Goal: Task Accomplishment & Management: Manage account settings

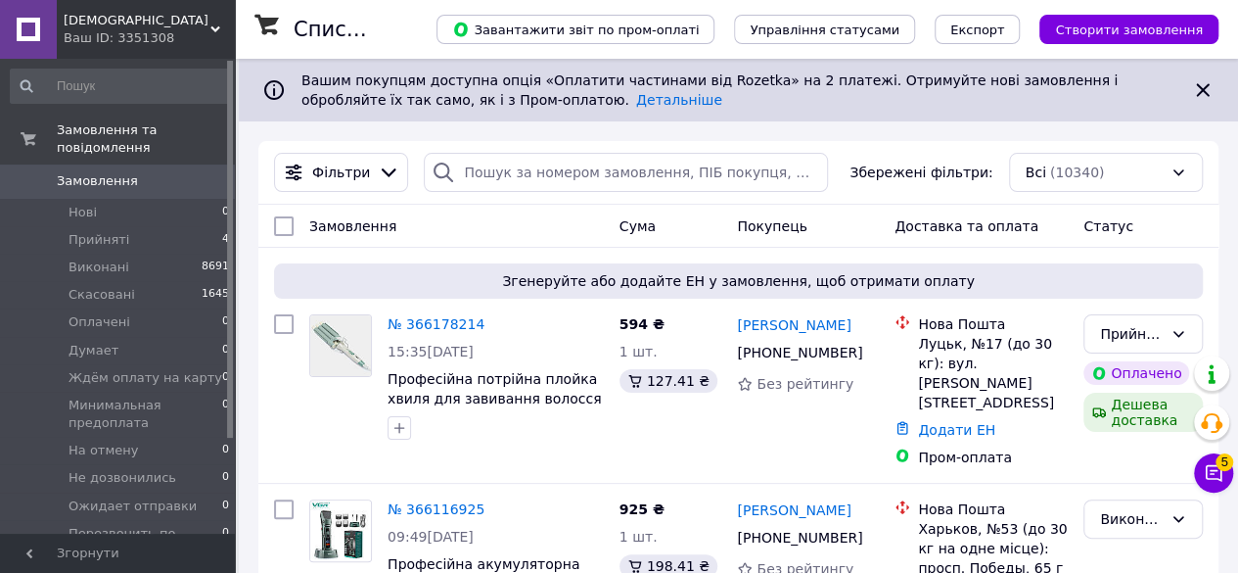
click at [163, 26] on span "[DEMOGRAPHIC_DATA]" at bounding box center [137, 21] width 147 height 18
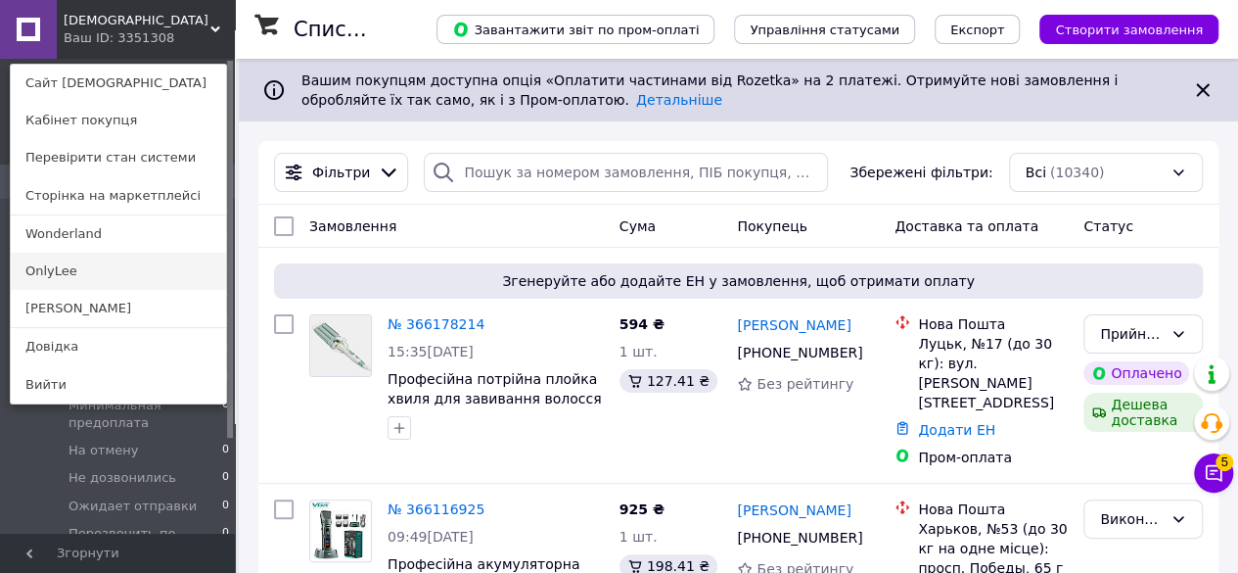
click at [81, 279] on link "OnlyLee" at bounding box center [118, 271] width 215 height 37
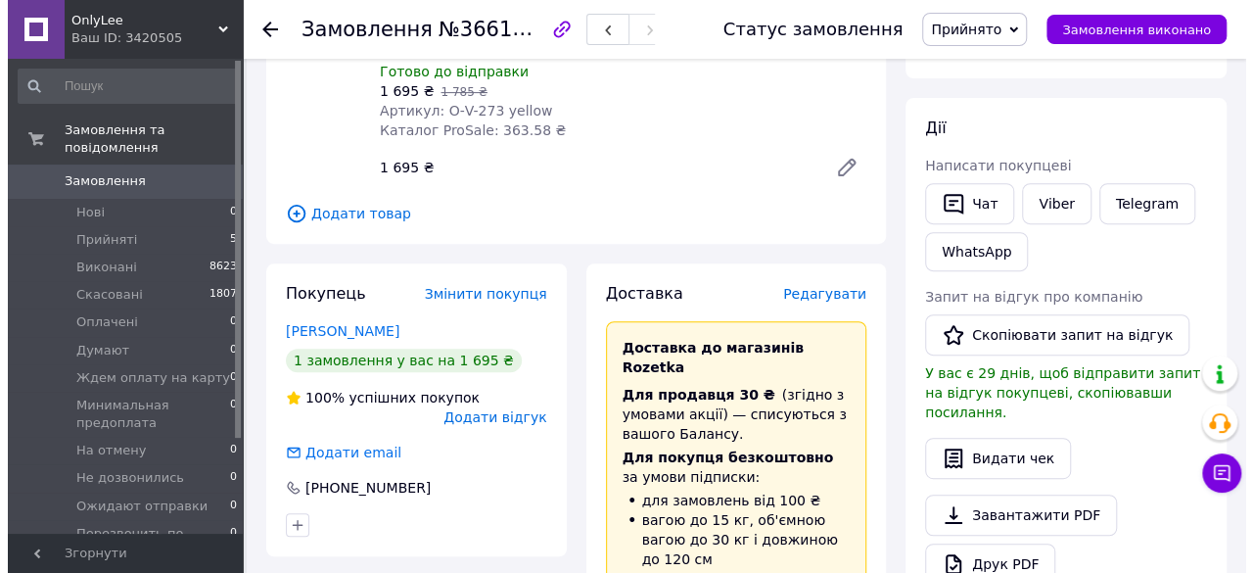
scroll to position [294, 0]
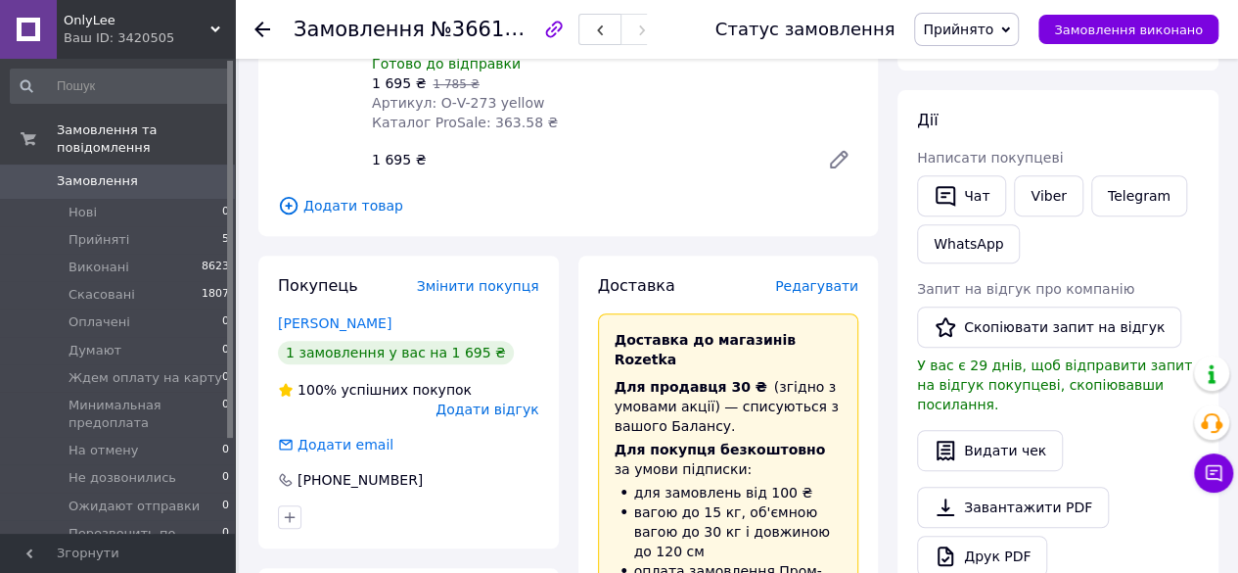
click at [822, 278] on span "Редагувати" at bounding box center [816, 286] width 83 height 16
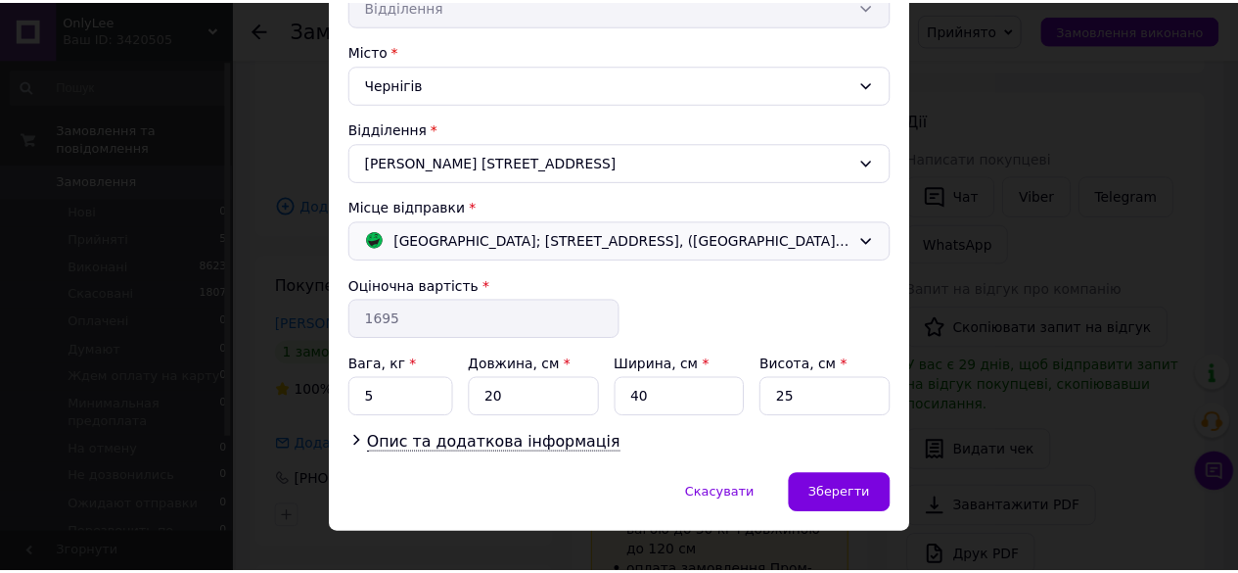
scroll to position [520, 0]
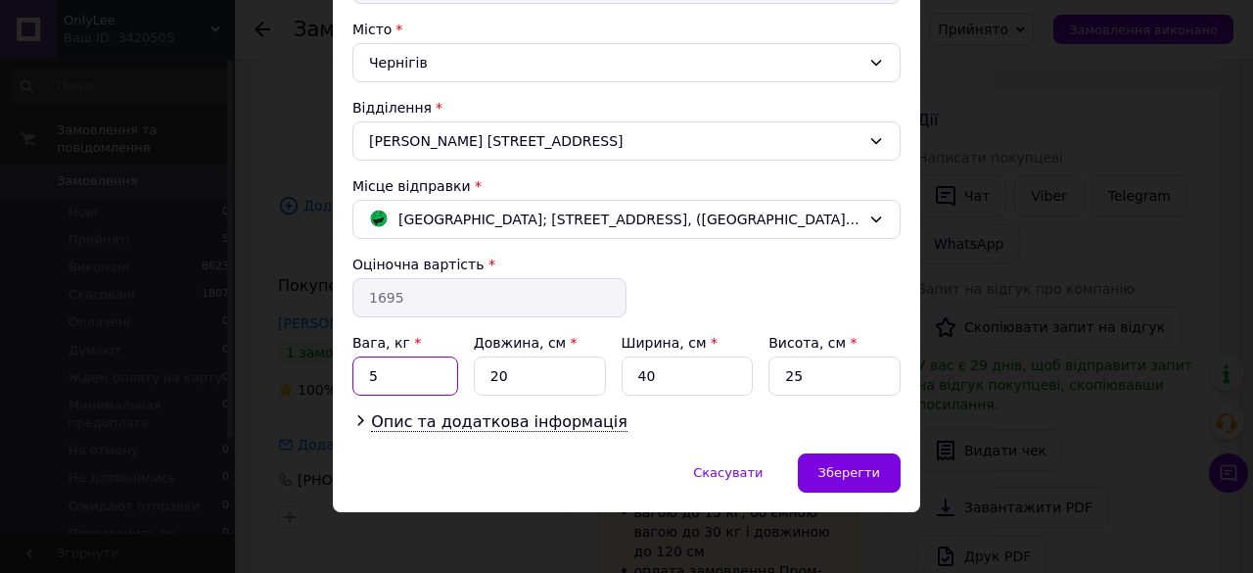
click at [413, 370] on input "5" at bounding box center [405, 375] width 106 height 39
type input "1.5"
click at [519, 365] on input "20" at bounding box center [540, 375] width 132 height 39
click at [519, 363] on input "20" at bounding box center [540, 375] width 132 height 39
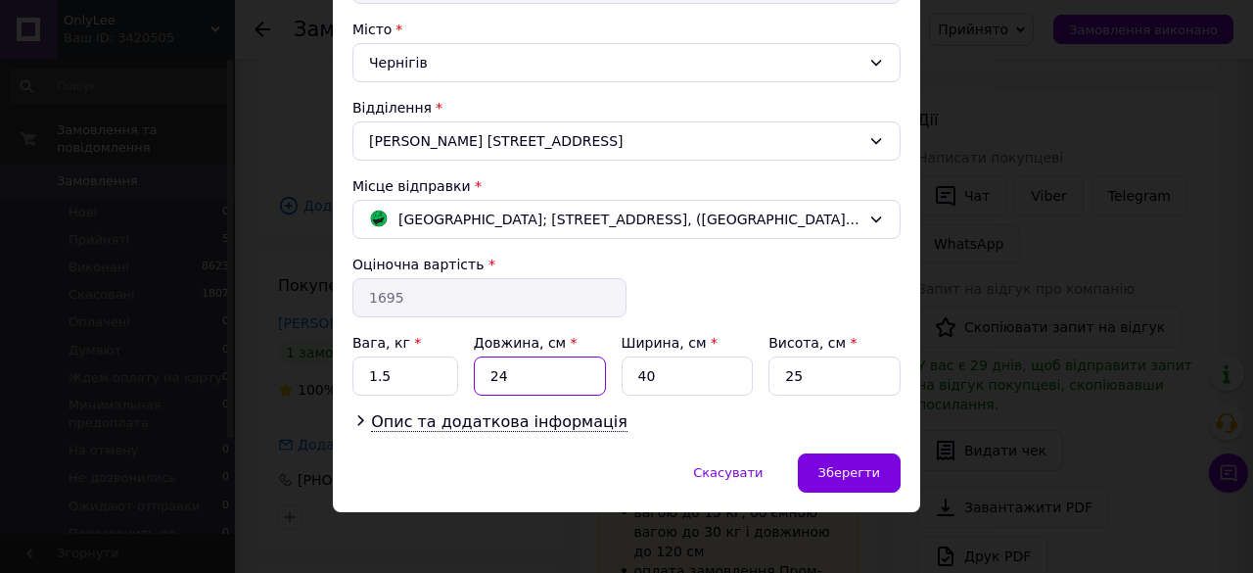
type input "24"
click at [656, 374] on input "40" at bounding box center [688, 375] width 132 height 39
click at [656, 373] on input "40" at bounding box center [688, 375] width 132 height 39
type input "17"
click at [829, 367] on input "25" at bounding box center [835, 375] width 132 height 39
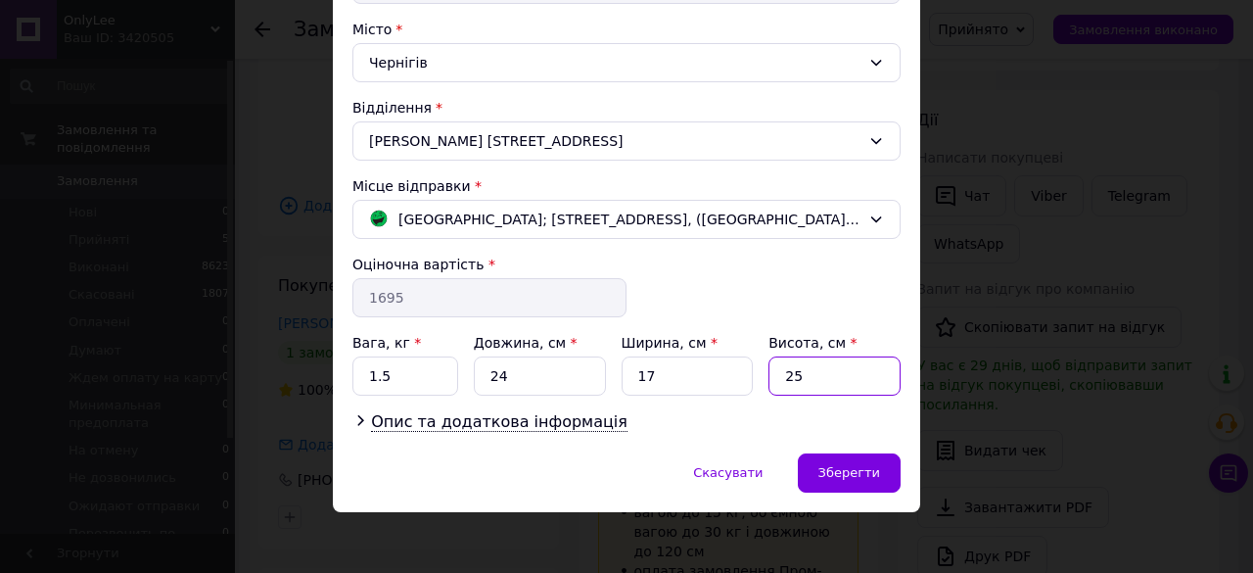
click at [829, 367] on input "25" at bounding box center [835, 375] width 132 height 39
click at [826, 366] on input "12" at bounding box center [835, 375] width 132 height 39
click at [826, 365] on input "12" at bounding box center [835, 375] width 132 height 39
type input "13"
click at [884, 483] on div "Зберегти" at bounding box center [849, 472] width 103 height 39
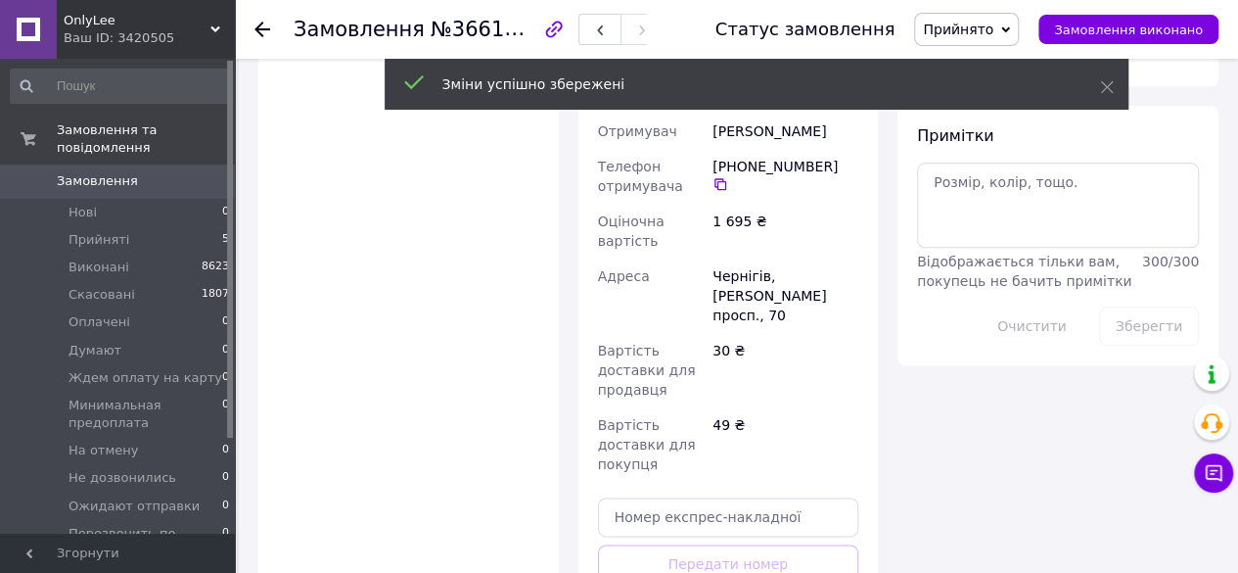
scroll to position [1175, 0]
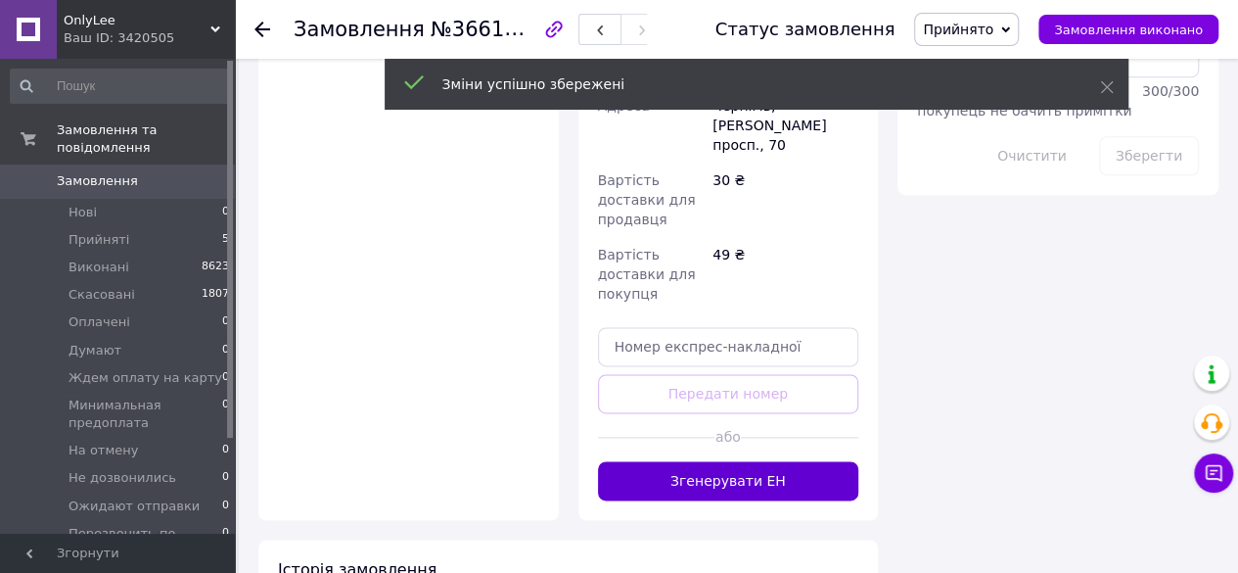
drag, startPoint x: 736, startPoint y: 377, endPoint x: 748, endPoint y: 377, distance: 11.7
click at [736, 461] on button "Згенерувати ЕН" at bounding box center [728, 480] width 261 height 39
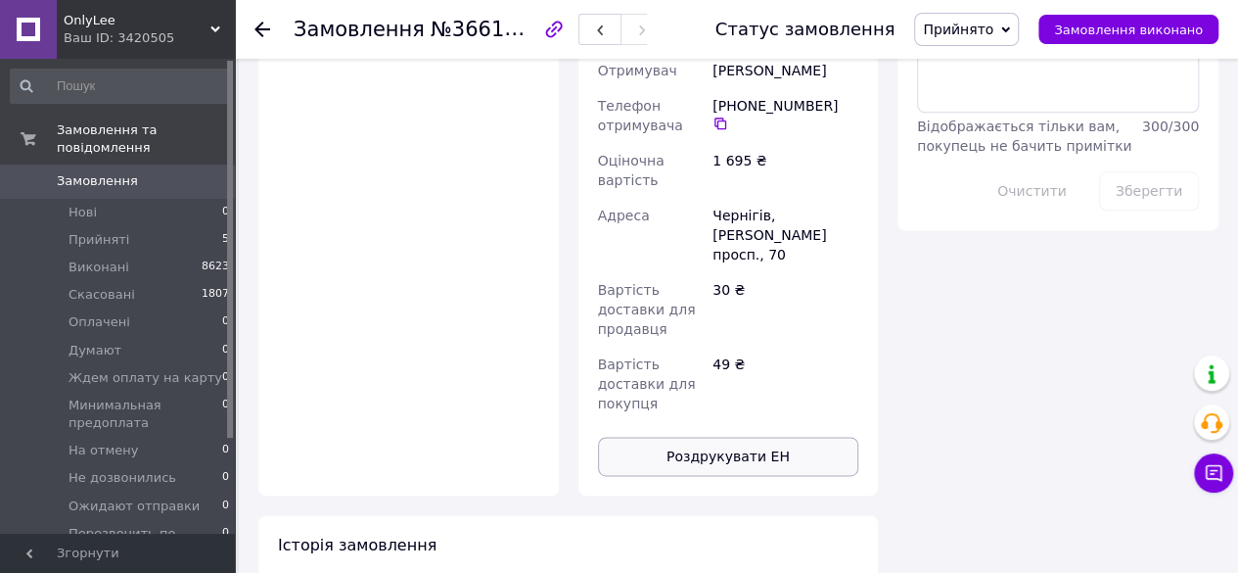
click at [729, 437] on button "Роздрукувати ЕН" at bounding box center [728, 456] width 261 height 39
click at [154, 29] on div "Ваш ID: 3420505" at bounding box center [149, 38] width 171 height 18
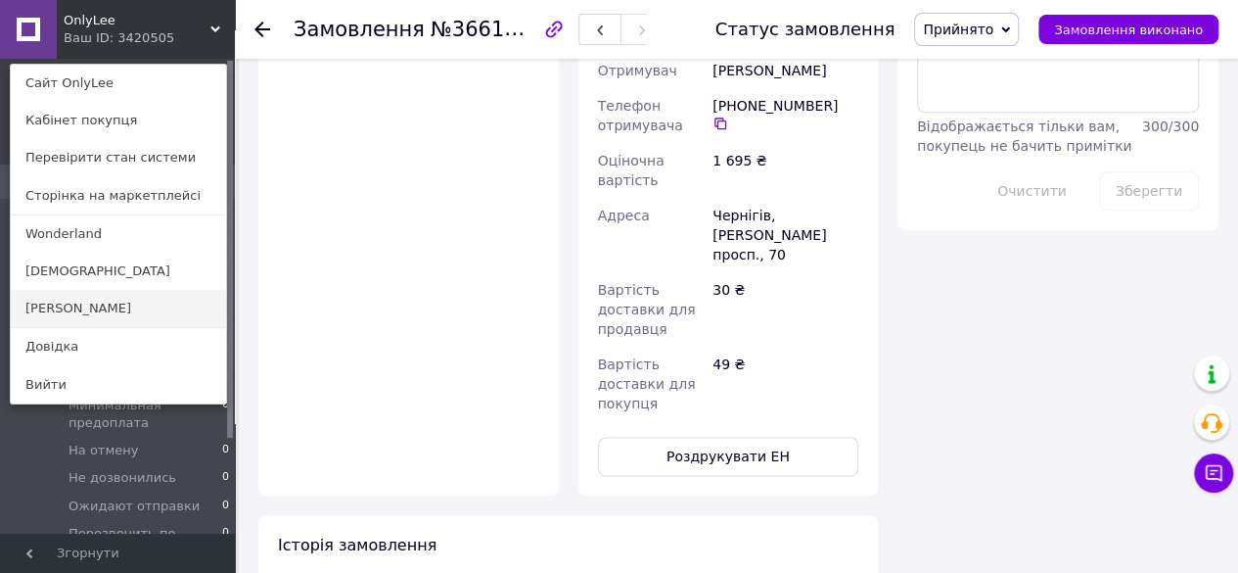
click at [112, 306] on link "[PERSON_NAME]" at bounding box center [118, 308] width 215 height 37
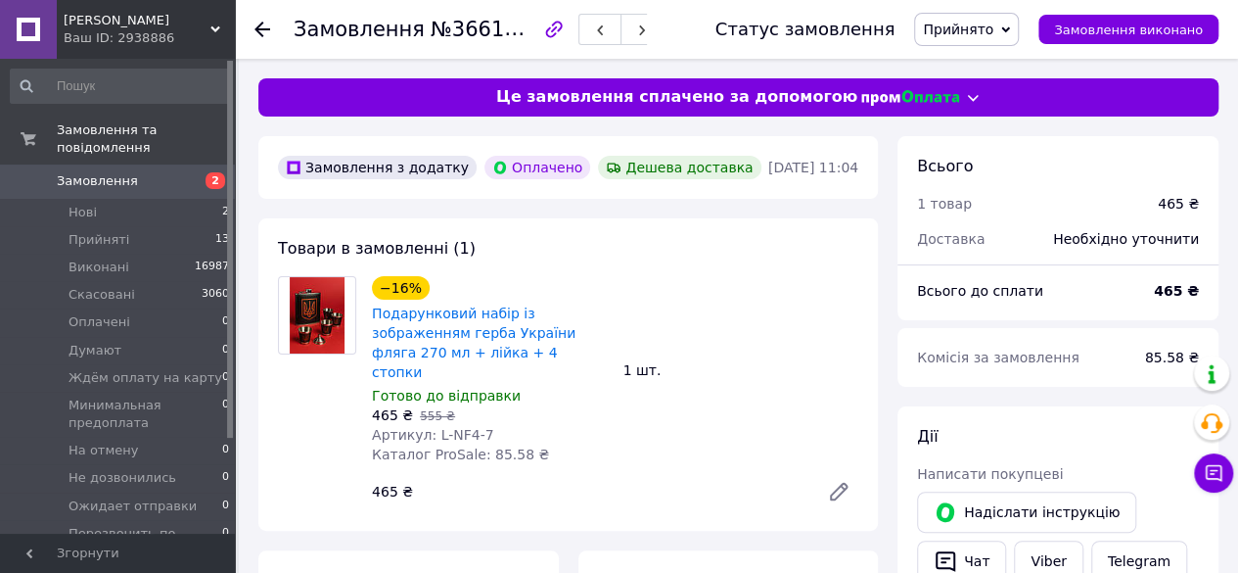
drag, startPoint x: 152, startPoint y: 26, endPoint x: 125, endPoint y: 115, distance: 92.0
click at [151, 25] on span "[PERSON_NAME]" at bounding box center [137, 21] width 147 height 18
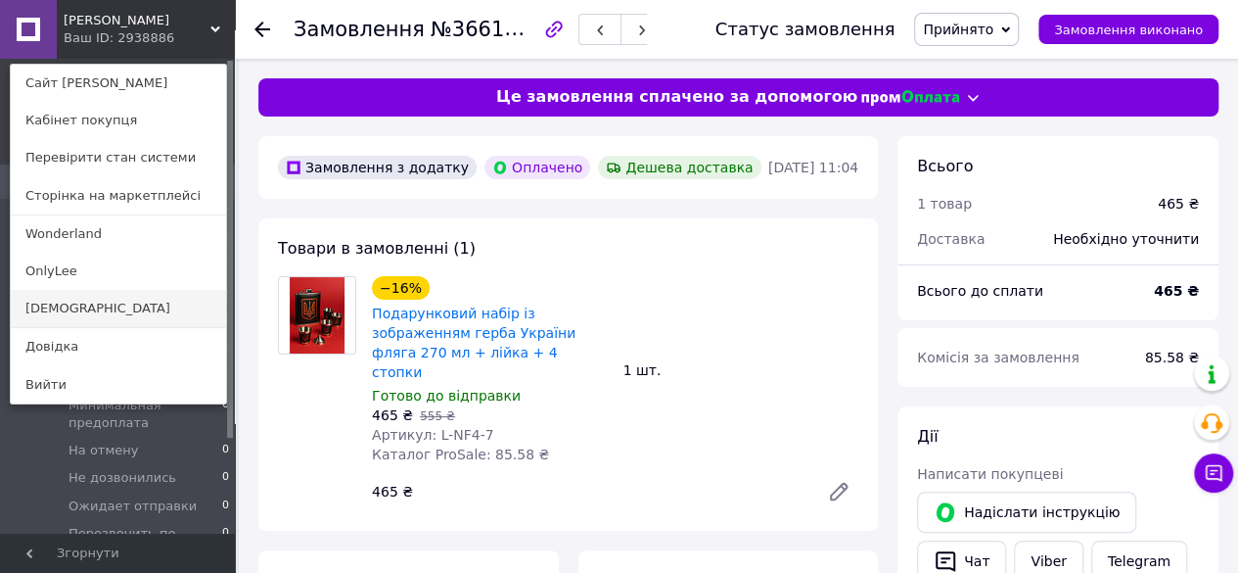
click at [69, 312] on link "[DEMOGRAPHIC_DATA]" at bounding box center [118, 308] width 215 height 37
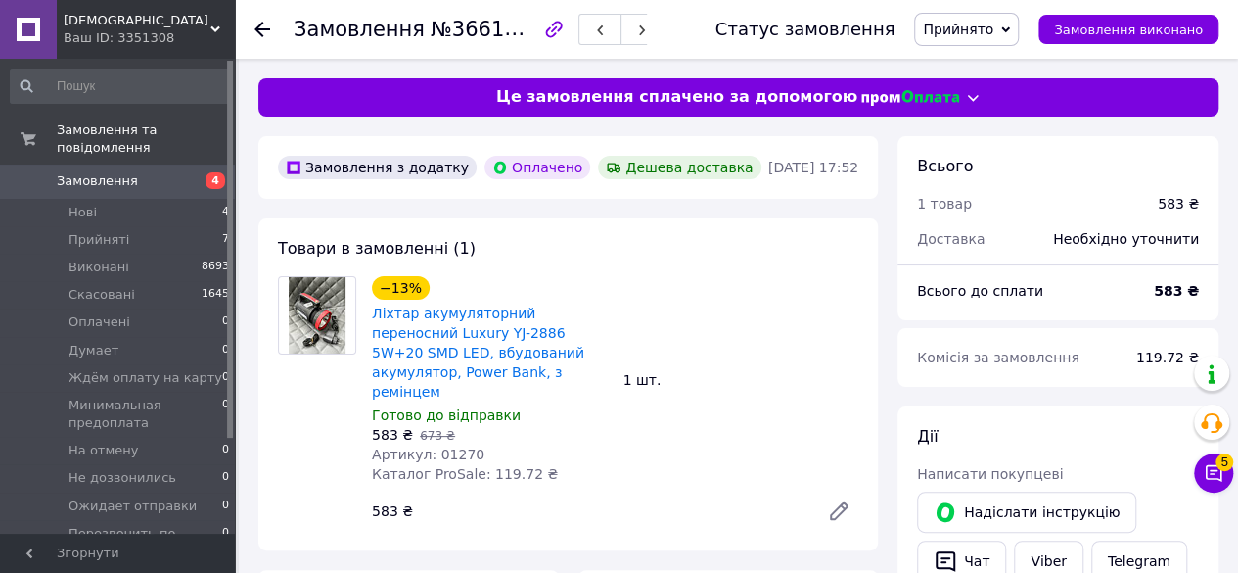
click at [112, 172] on span "Замовлення" at bounding box center [97, 181] width 81 height 18
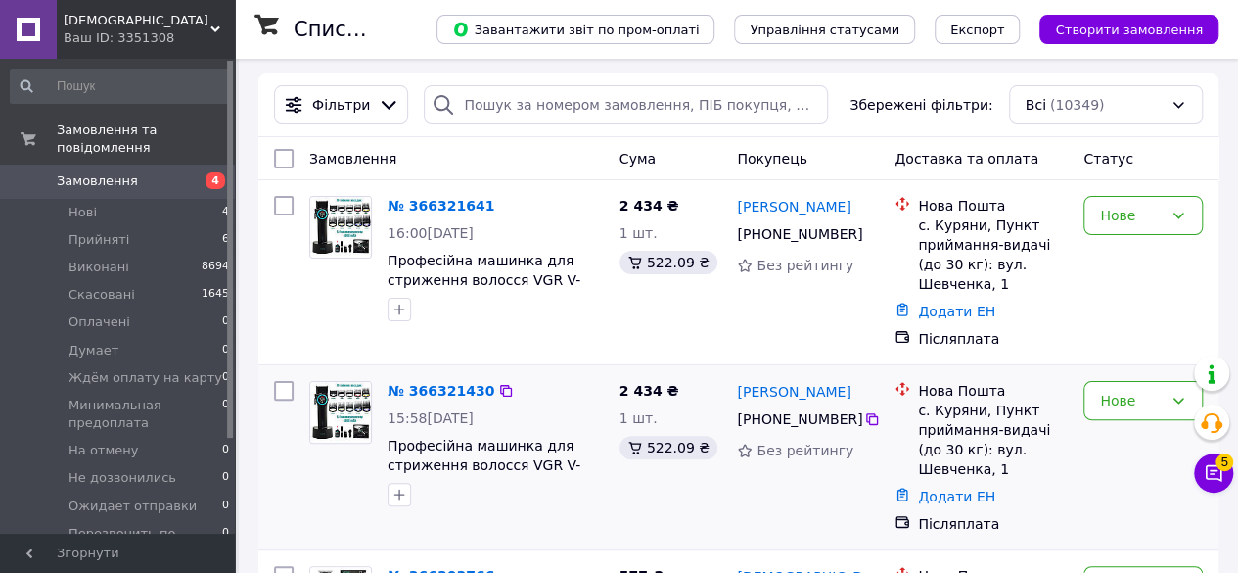
scroll to position [98, 0]
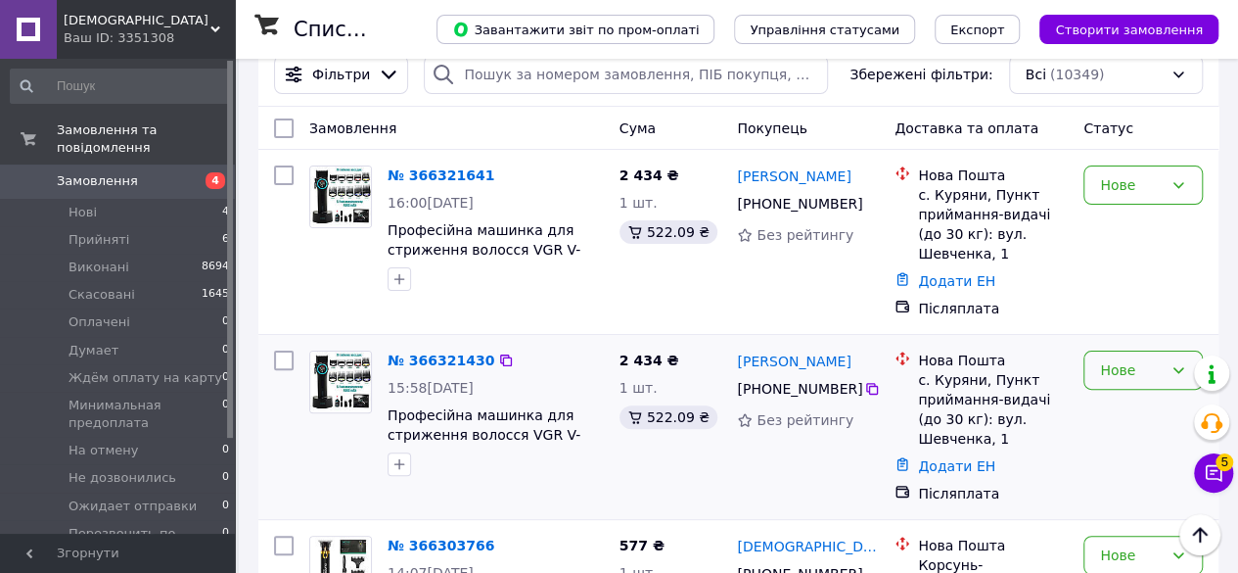
click at [1136, 359] on div "Нове" at bounding box center [1131, 370] width 63 height 22
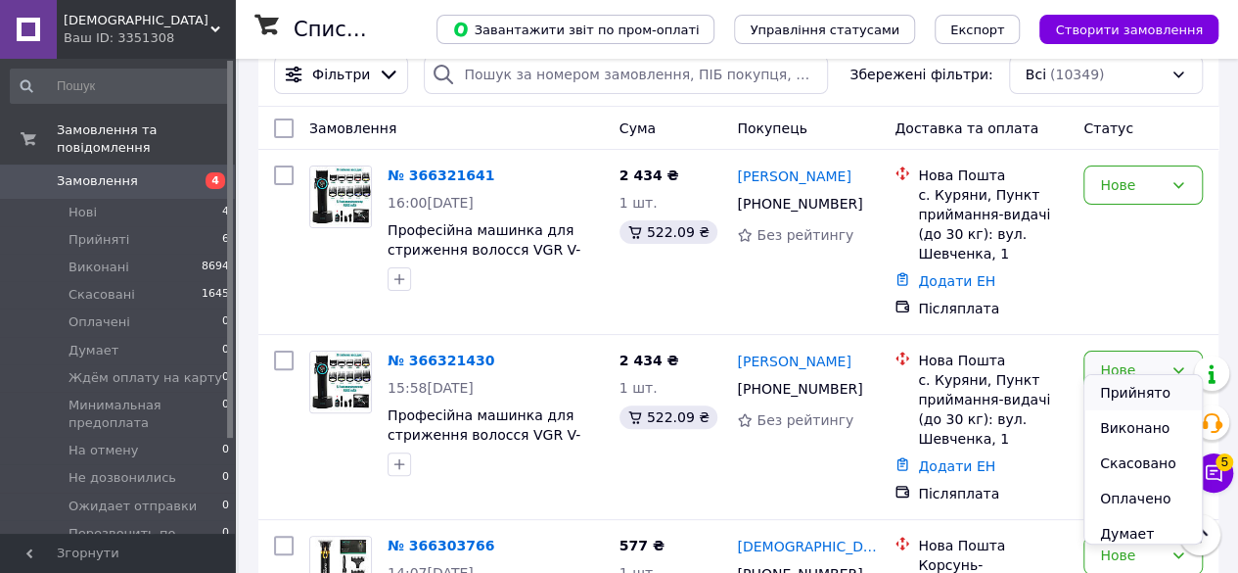
click at [1110, 391] on li "Прийнято" at bounding box center [1143, 392] width 117 height 35
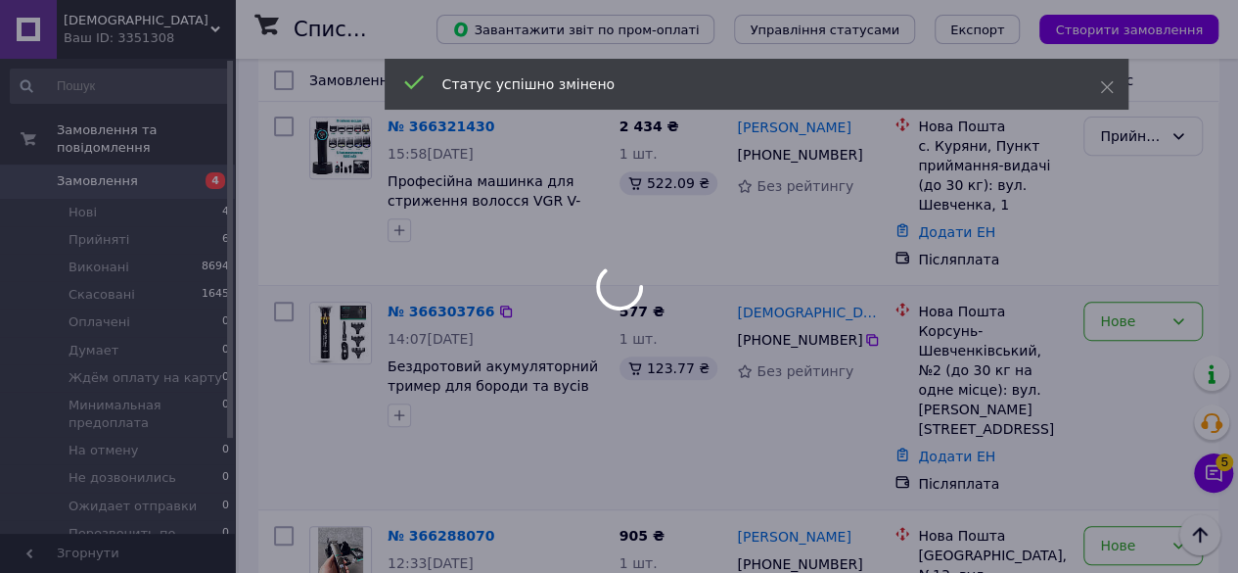
scroll to position [392, 0]
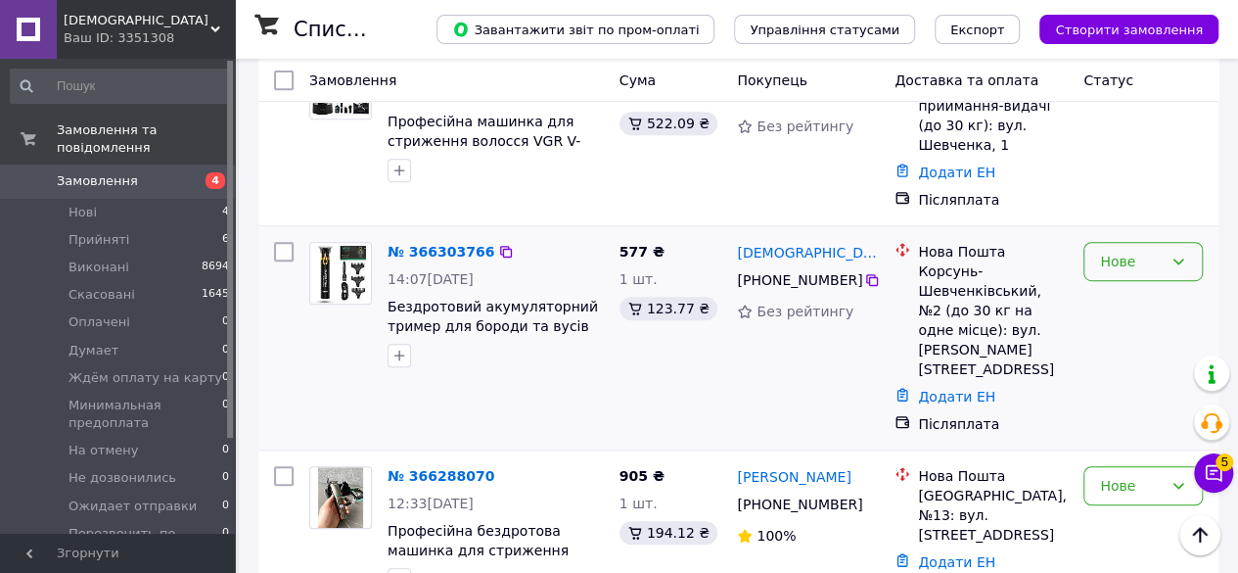
click at [1155, 251] on div "Нове" at bounding box center [1131, 262] width 63 height 22
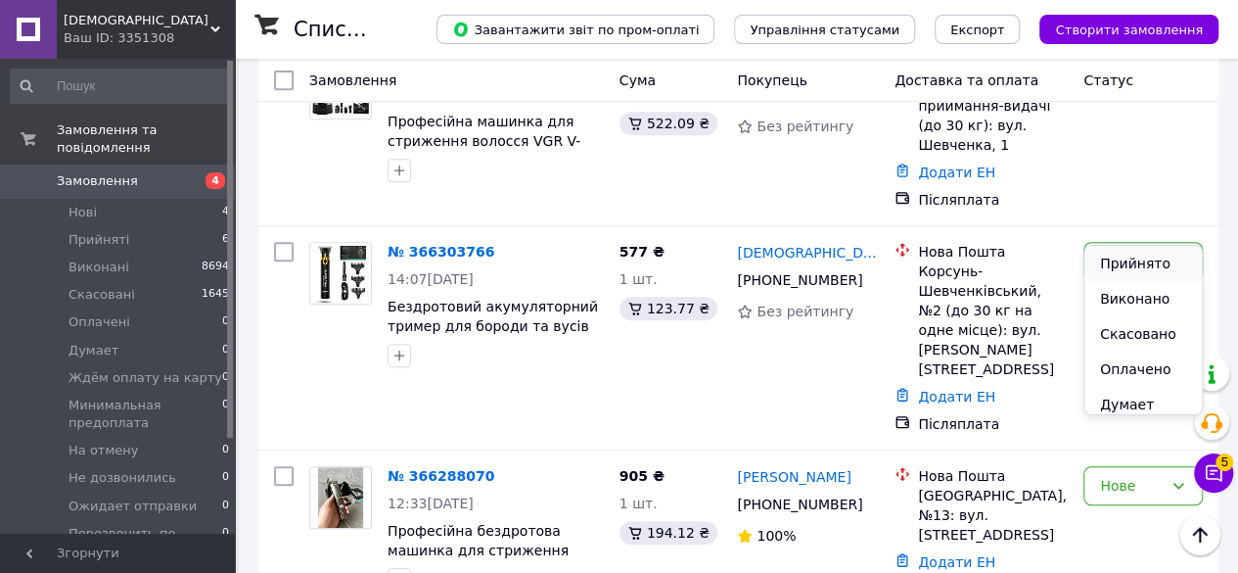
click at [1110, 267] on li "Прийнято" at bounding box center [1143, 263] width 117 height 35
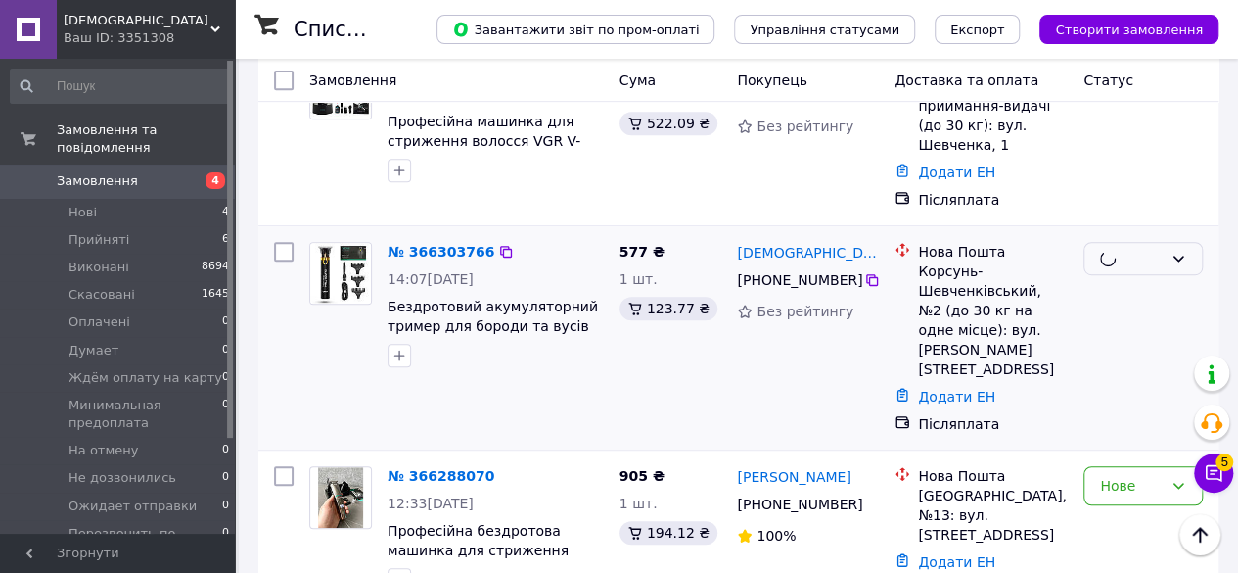
scroll to position [587, 0]
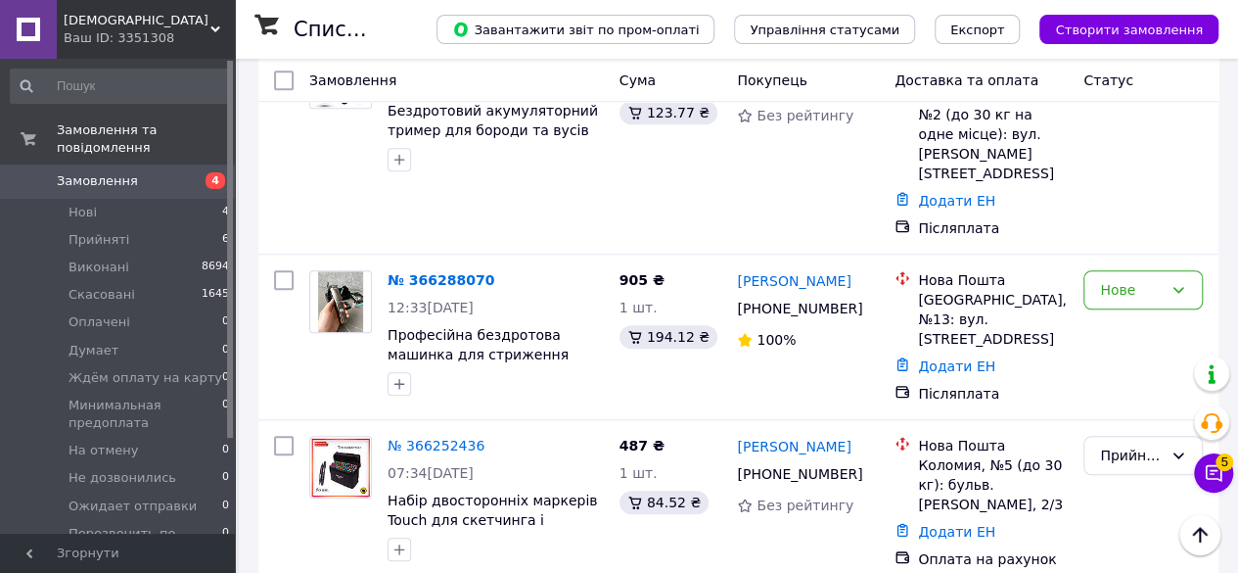
click at [1142, 279] on div "Нове" at bounding box center [1131, 290] width 63 height 22
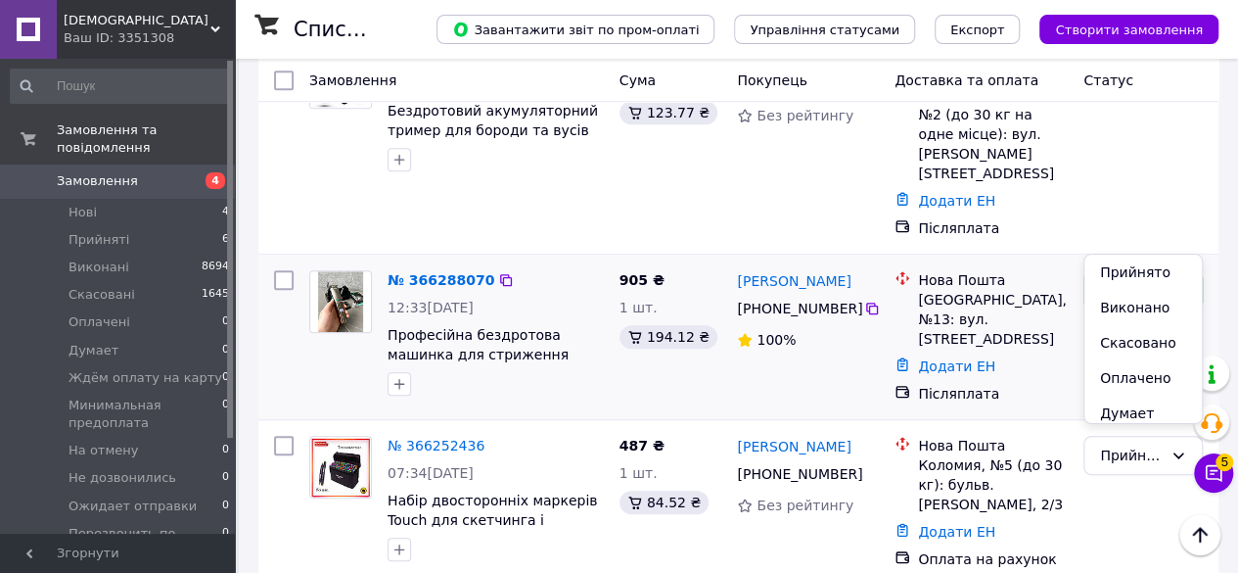
click at [1130, 274] on li "Прийнято" at bounding box center [1143, 272] width 117 height 35
